Goal: Find specific page/section: Find specific page/section

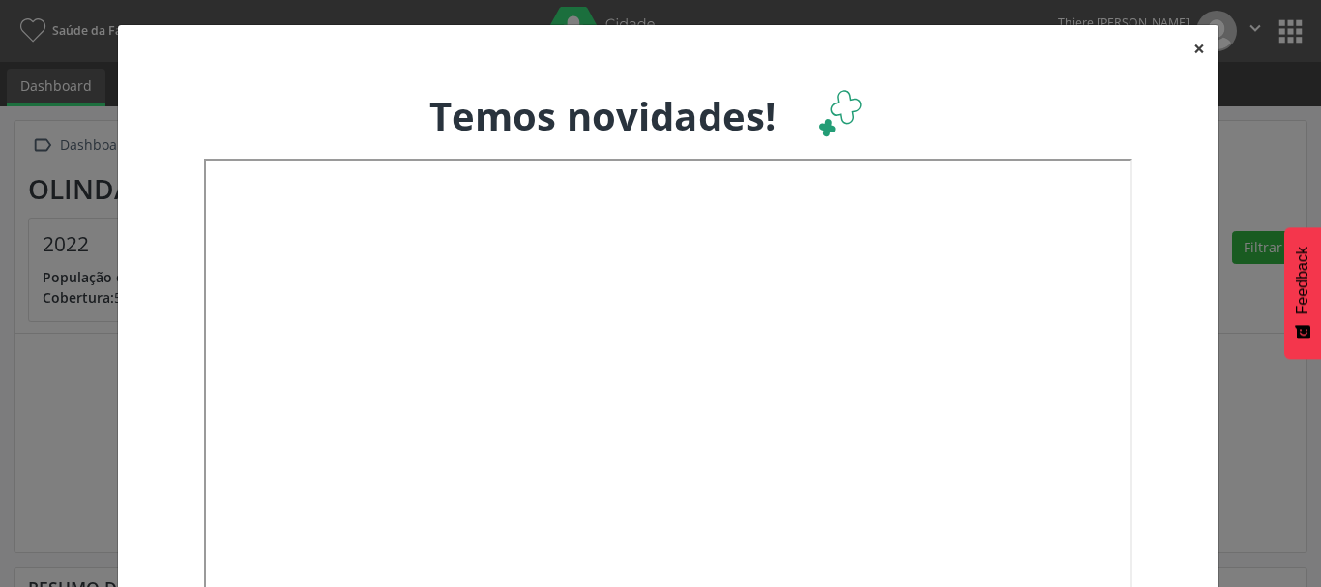
click at [1200, 54] on button "×" at bounding box center [1199, 48] width 39 height 47
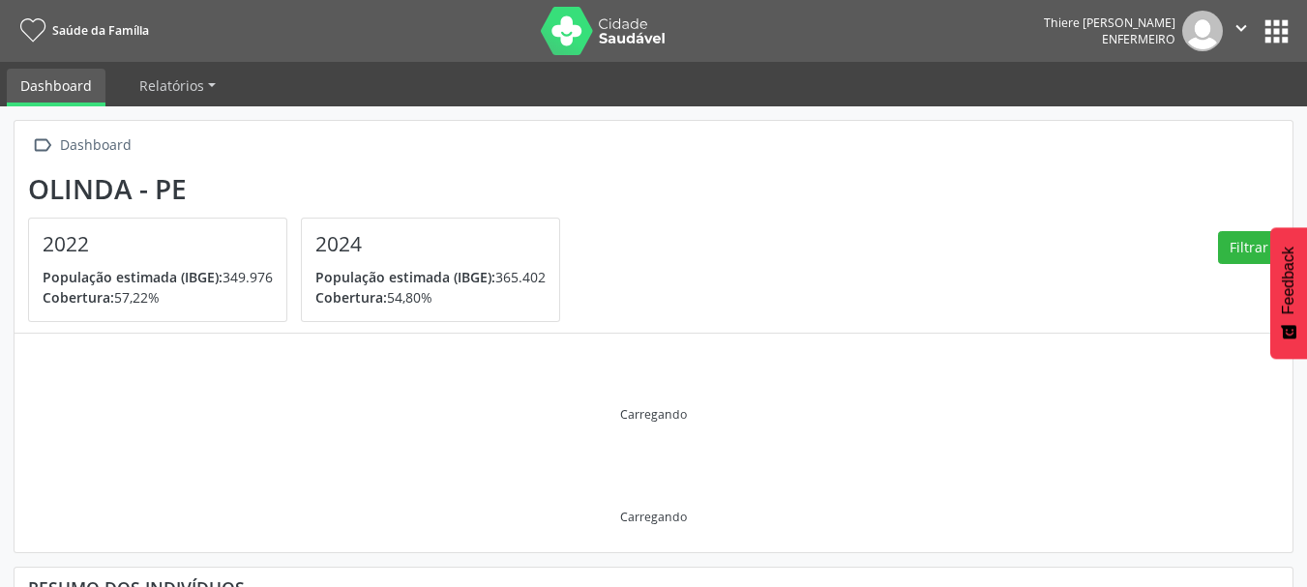
click at [1279, 21] on button "apps" at bounding box center [1276, 32] width 34 height 34
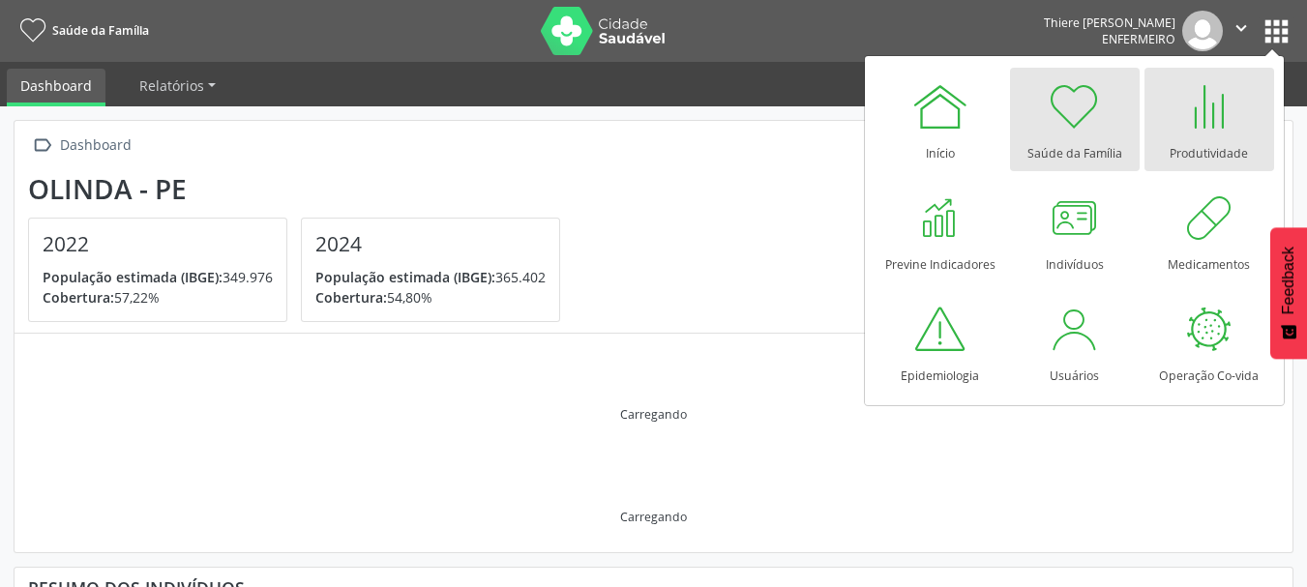
click at [1190, 116] on div at bounding box center [1209, 106] width 58 height 58
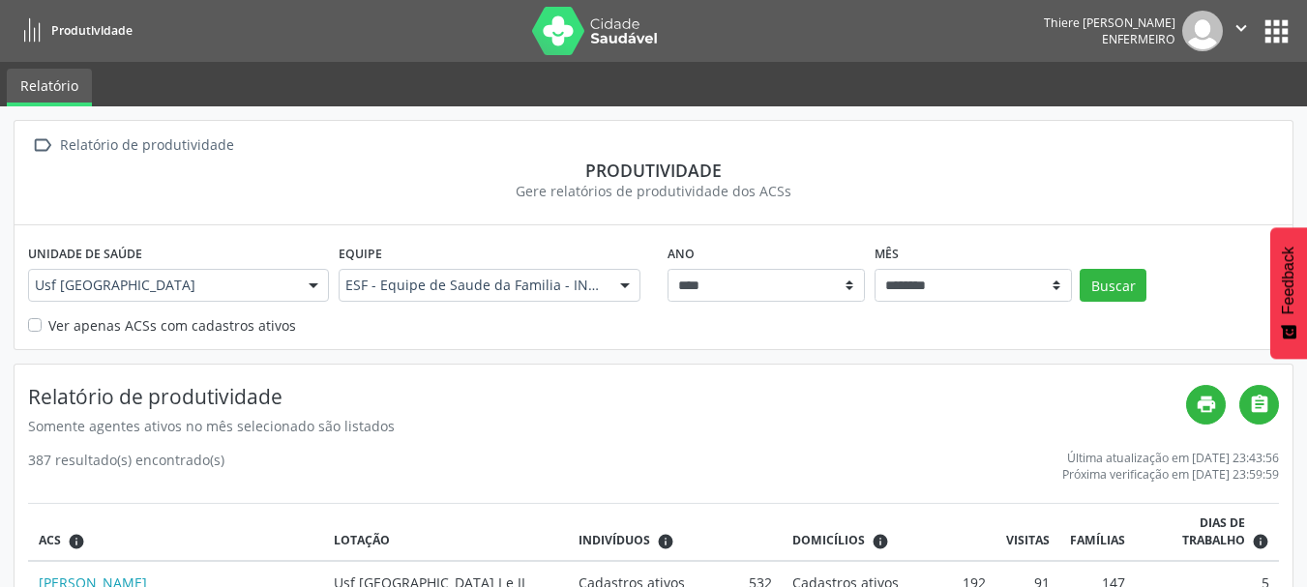
click at [48, 329] on label "Ver apenas ACSs com cadastros ativos" at bounding box center [172, 325] width 248 height 20
click at [1106, 291] on button "Buscar" at bounding box center [1113, 285] width 67 height 33
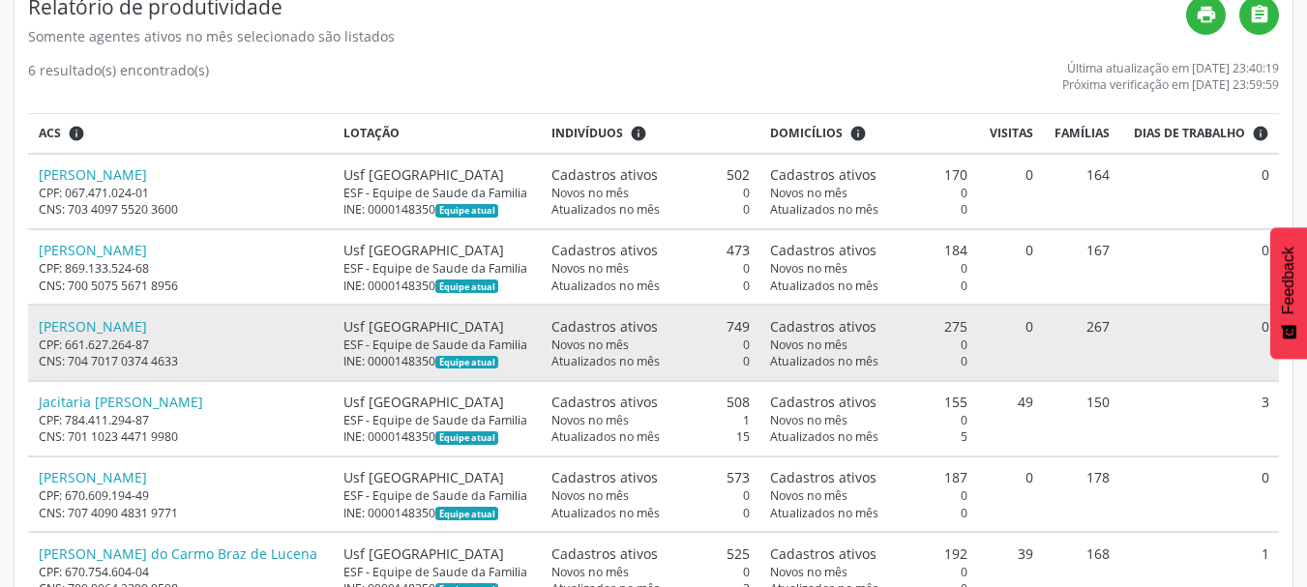
scroll to position [452, 0]
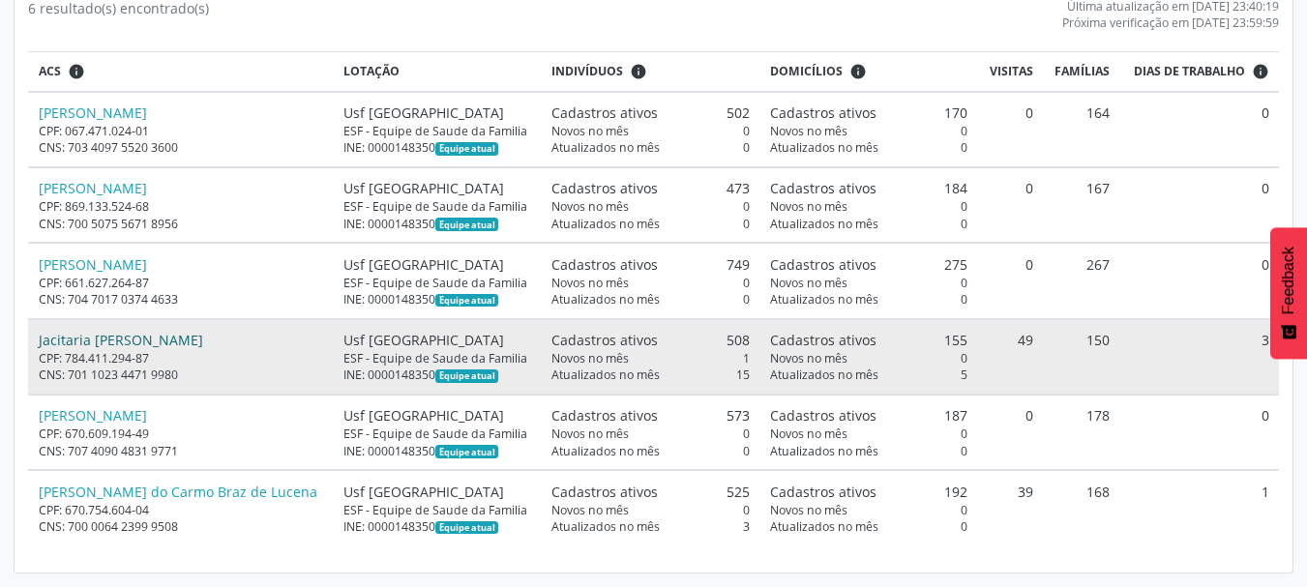
click at [101, 335] on link "Jacitaria Leao Teixeira de Oliveira" at bounding box center [121, 340] width 164 height 18
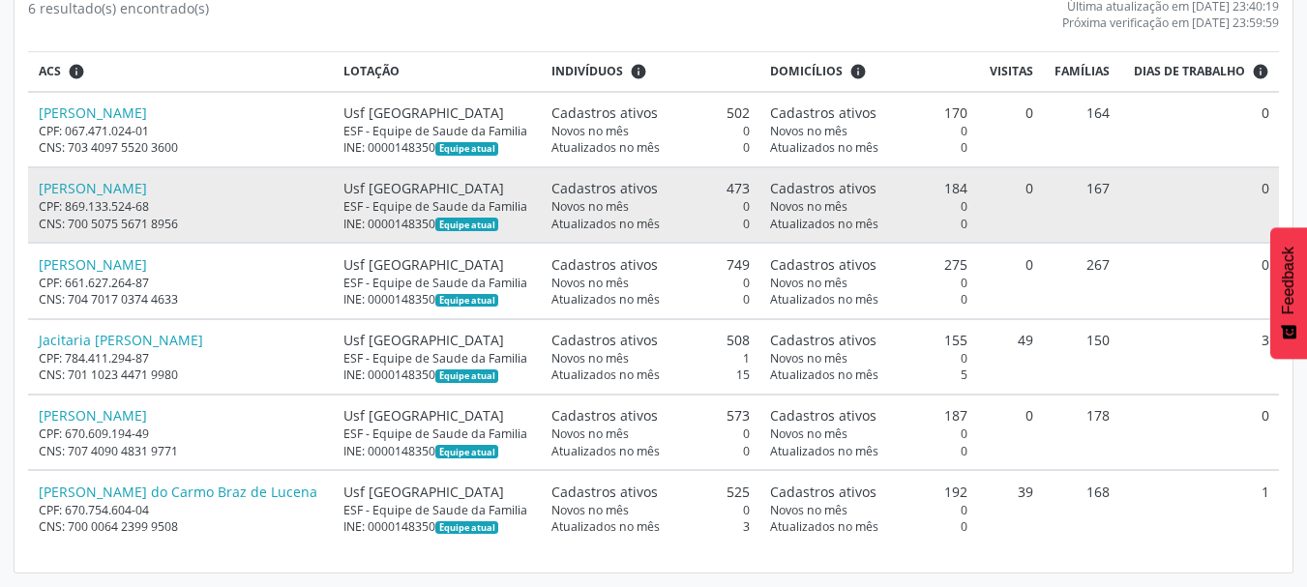
scroll to position [0, 0]
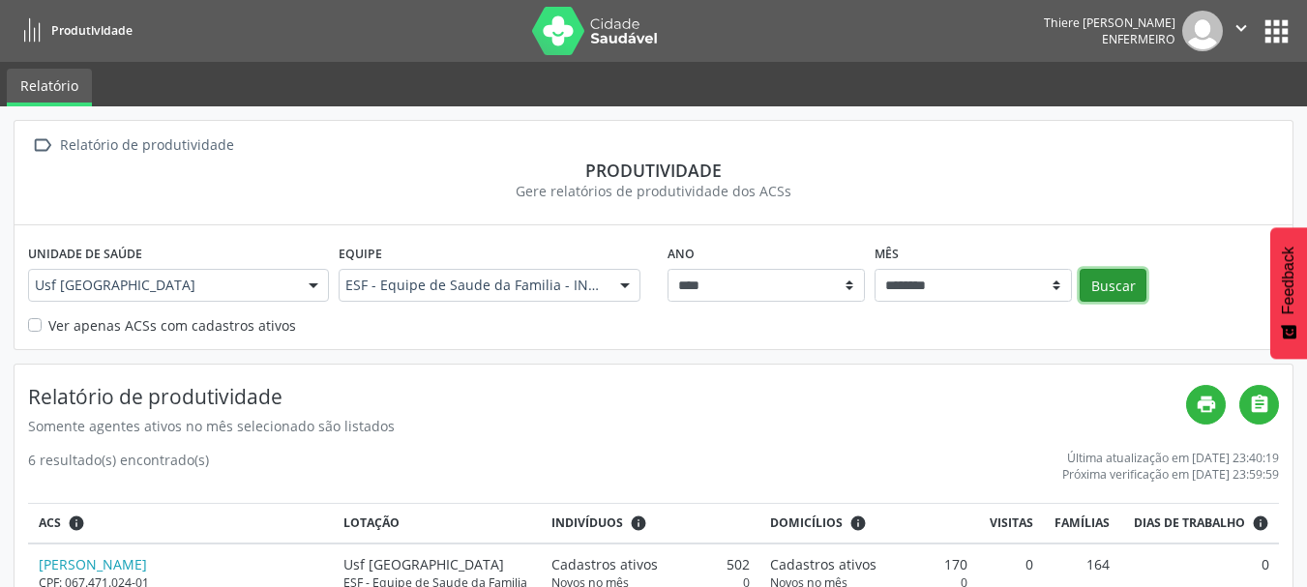
click at [1110, 281] on button "Buscar" at bounding box center [1113, 285] width 67 height 33
click at [1285, 36] on button "apps" at bounding box center [1276, 32] width 34 height 34
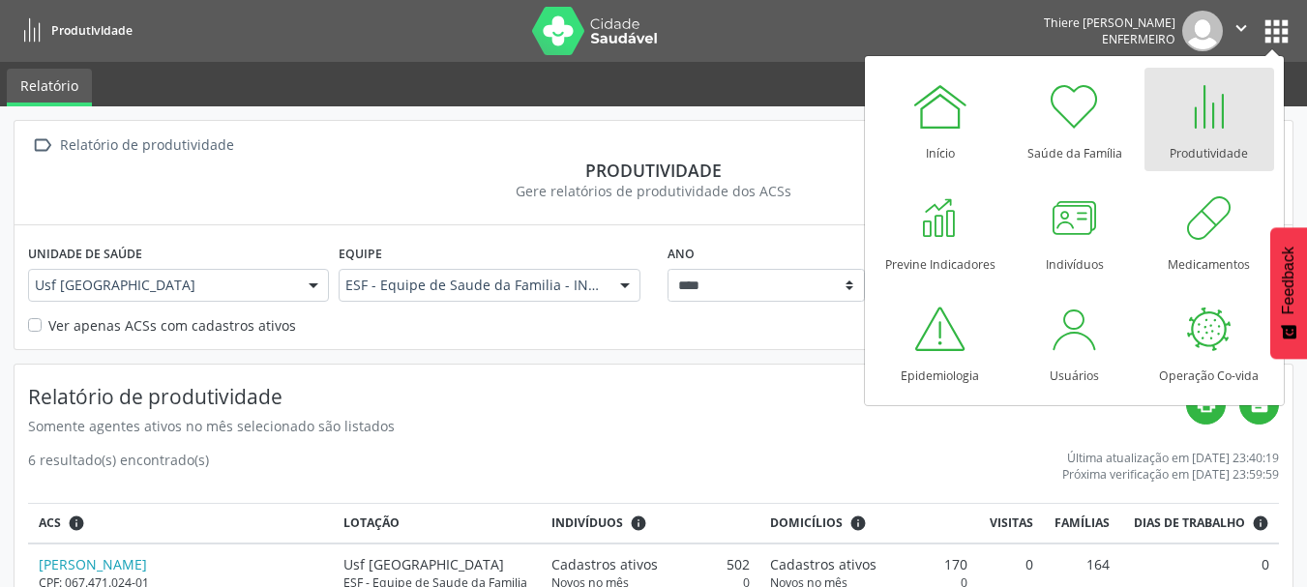
click at [1180, 126] on div at bounding box center [1209, 106] width 58 height 58
